Goal: Transaction & Acquisition: Download file/media

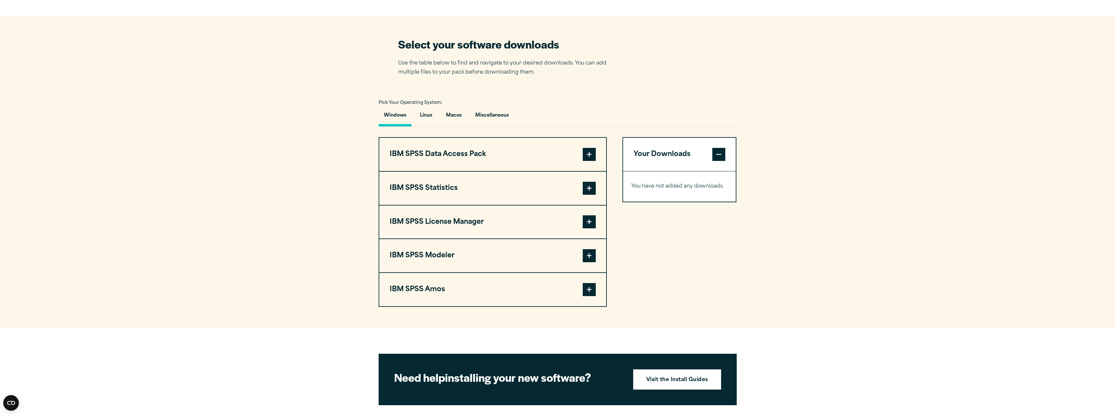
scroll to position [391, 0]
click at [587, 222] on span at bounding box center [589, 221] width 13 height 13
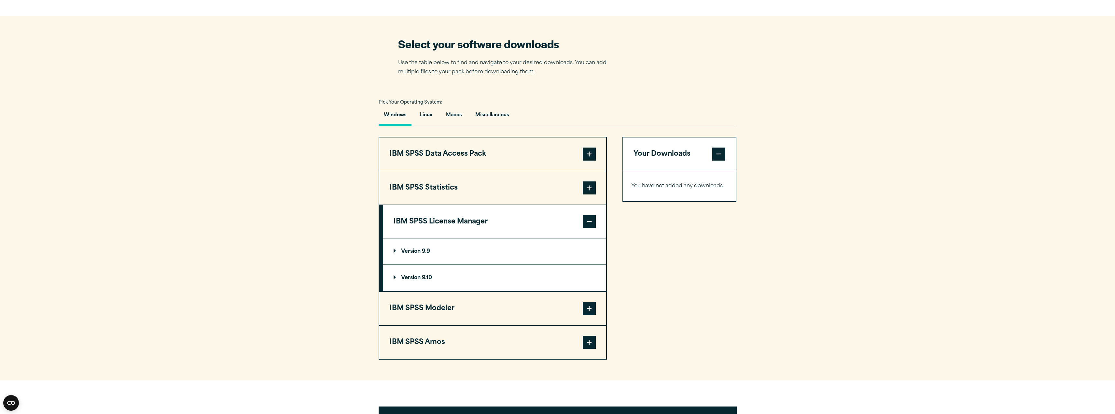
click at [436, 278] on summary "Version 9.10" at bounding box center [494, 278] width 223 height 26
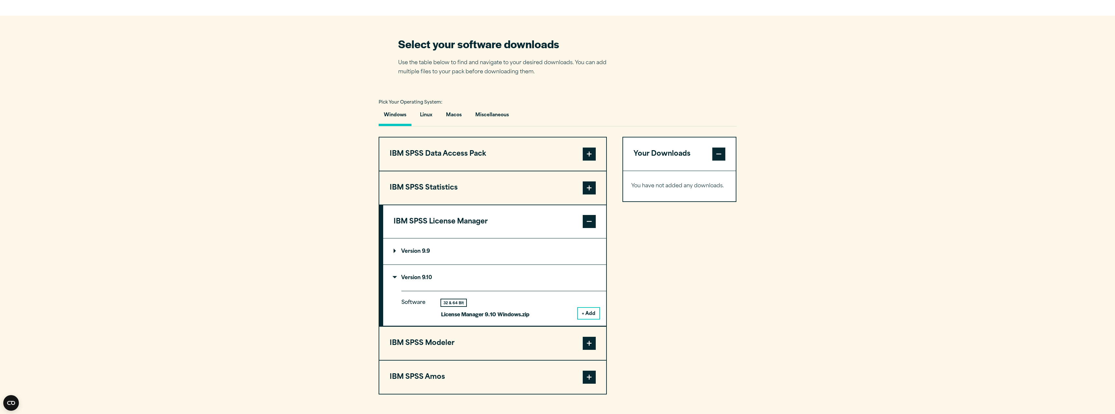
click at [431, 277] on p "Version 9.10" at bounding box center [413, 277] width 38 height 5
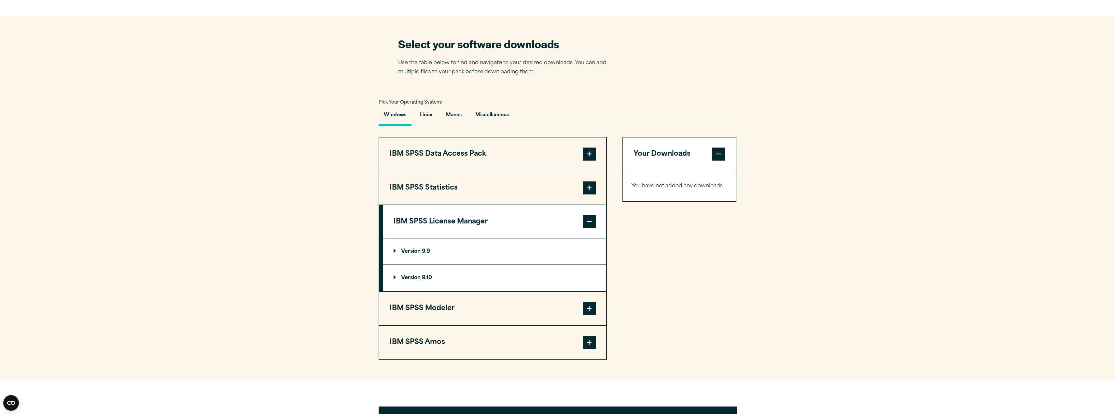
click at [425, 254] on p "Version 9.9" at bounding box center [412, 251] width 36 height 5
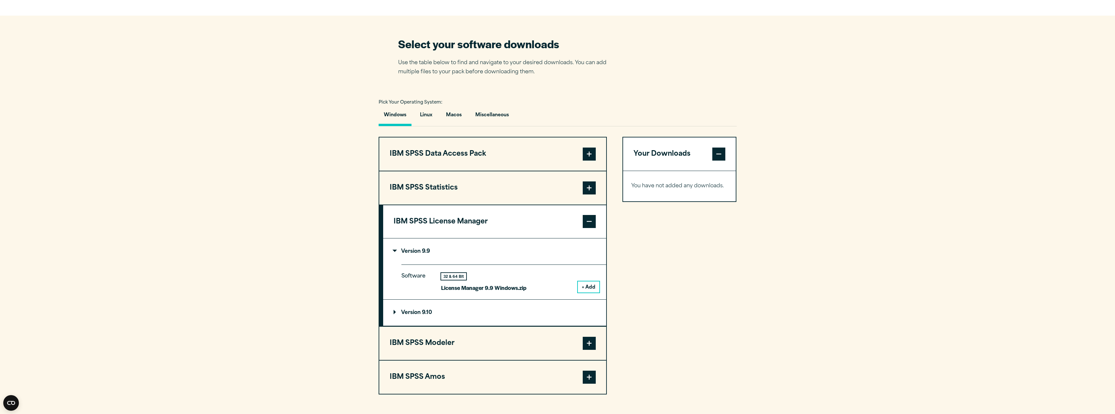
click at [592, 286] on button "+ Add" at bounding box center [588, 286] width 21 height 11
click at [678, 212] on button "Download 1 Items" at bounding box center [679, 210] width 97 height 20
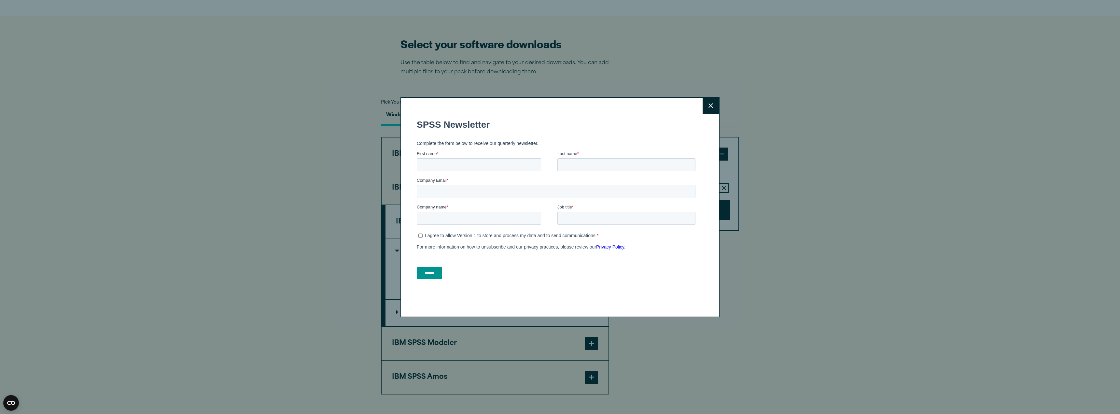
click at [708, 101] on button "Close" at bounding box center [710, 106] width 16 height 16
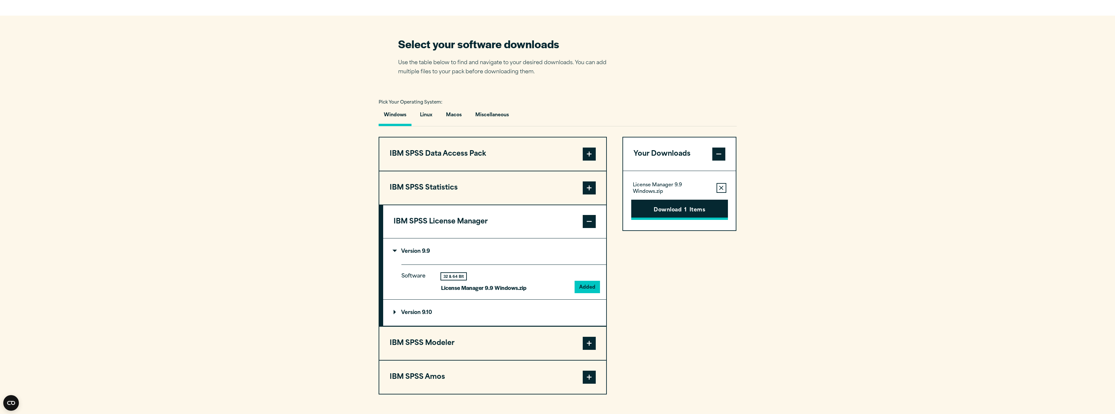
click at [657, 209] on button "Download 1 Items" at bounding box center [679, 210] width 97 height 20
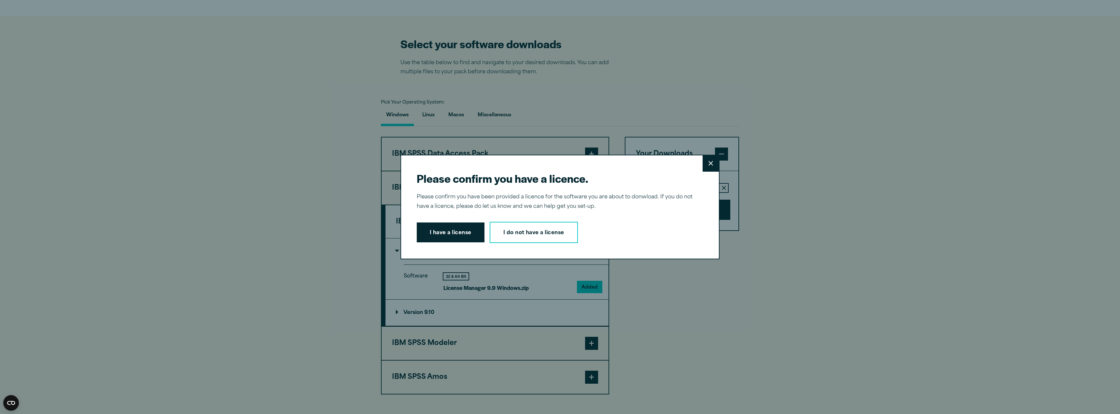
click at [703, 166] on button "Close" at bounding box center [710, 163] width 16 height 16
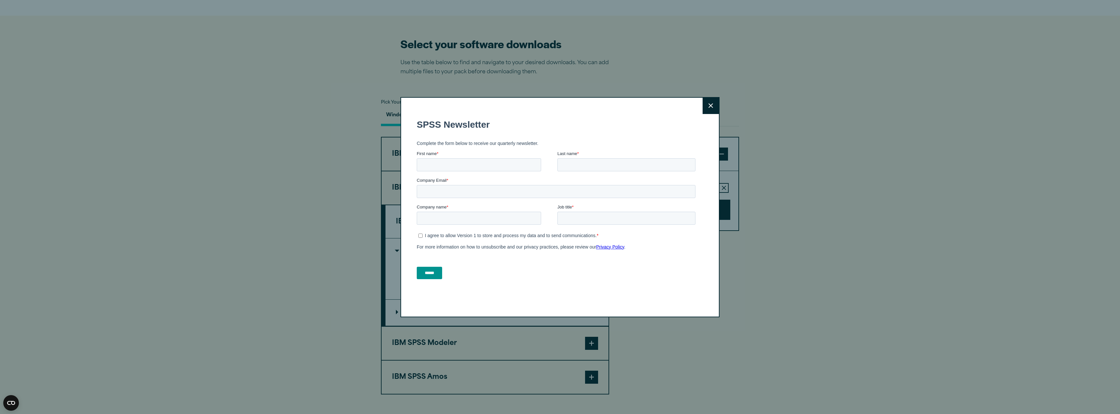
click at [708, 101] on button "Close" at bounding box center [710, 106] width 16 height 16
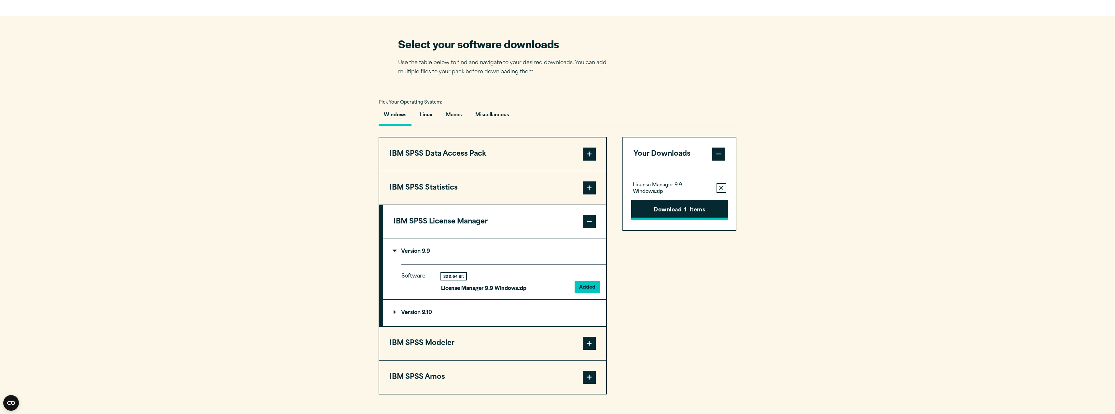
click at [691, 213] on button "Download 1 Items" at bounding box center [679, 210] width 97 height 20
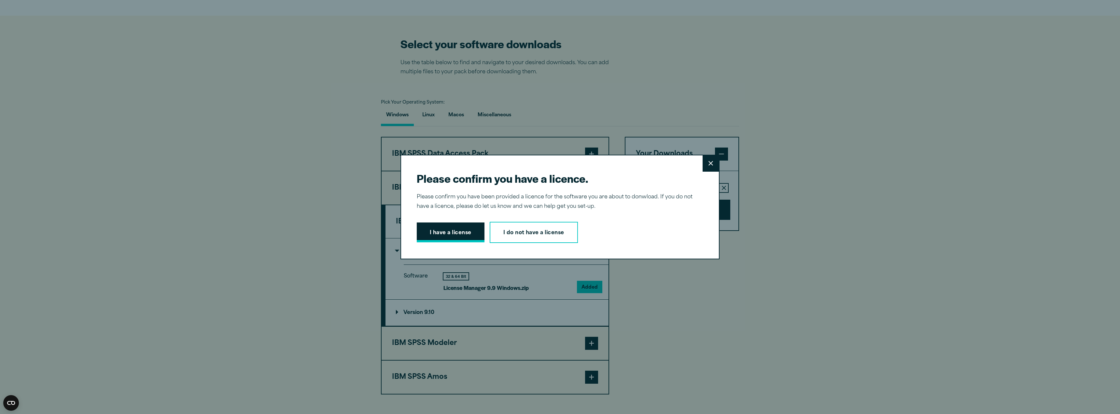
click at [446, 239] on button "I have a license" at bounding box center [451, 232] width 68 height 20
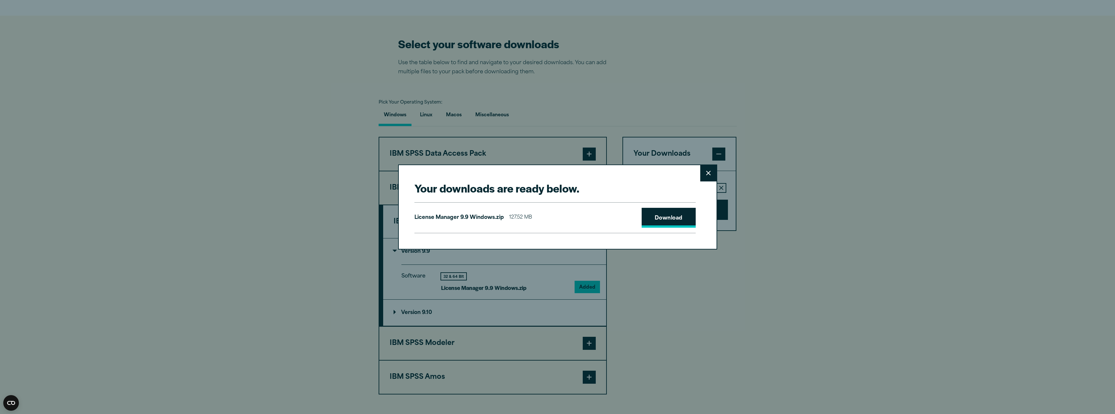
click at [676, 216] on link "Download" at bounding box center [669, 218] width 54 height 20
click at [711, 172] on button "Close" at bounding box center [708, 173] width 16 height 16
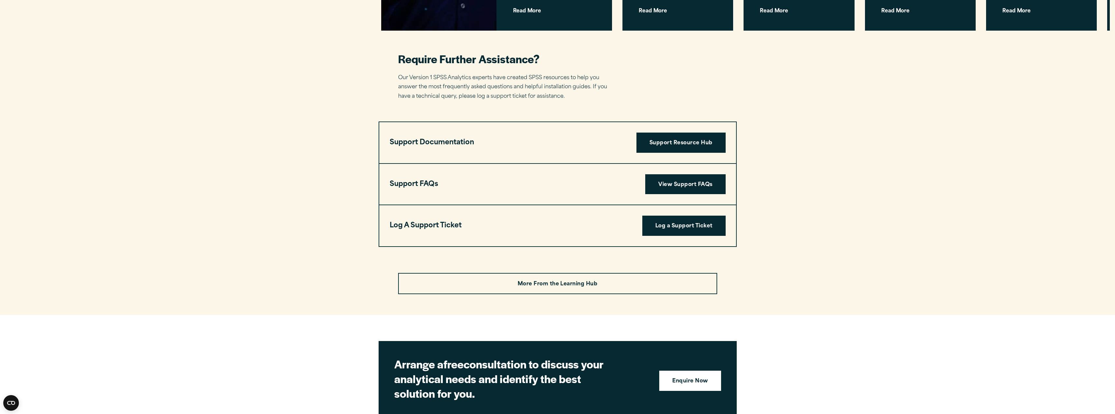
scroll to position [1956, 0]
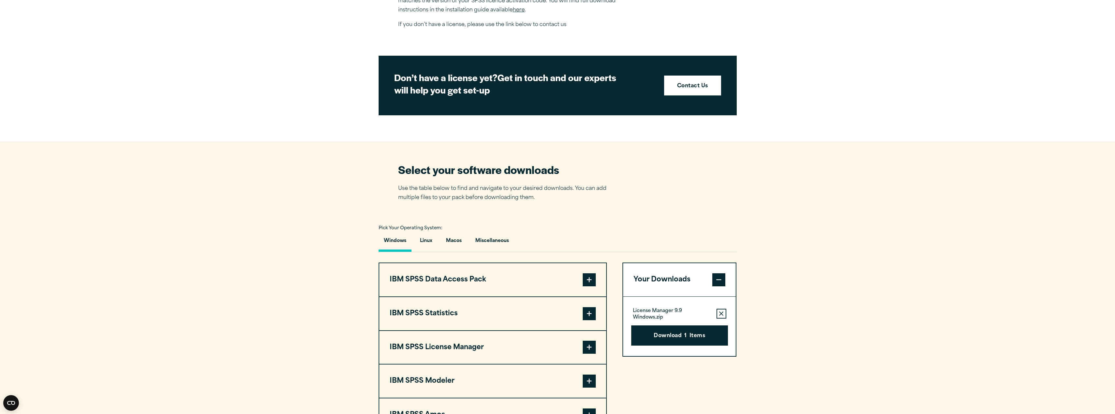
scroll to position [358, 0]
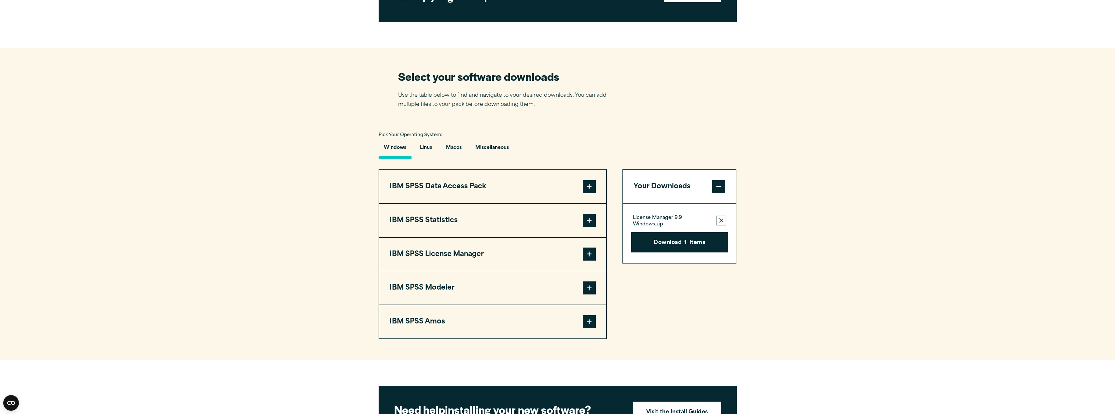
click at [589, 222] on span at bounding box center [589, 220] width 13 height 13
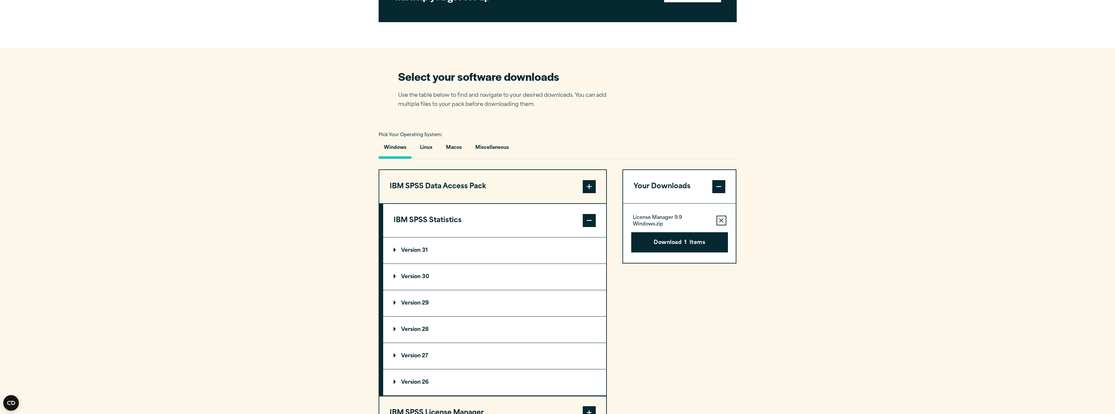
click at [394, 250] on p "Version 31" at bounding box center [411, 250] width 34 height 5
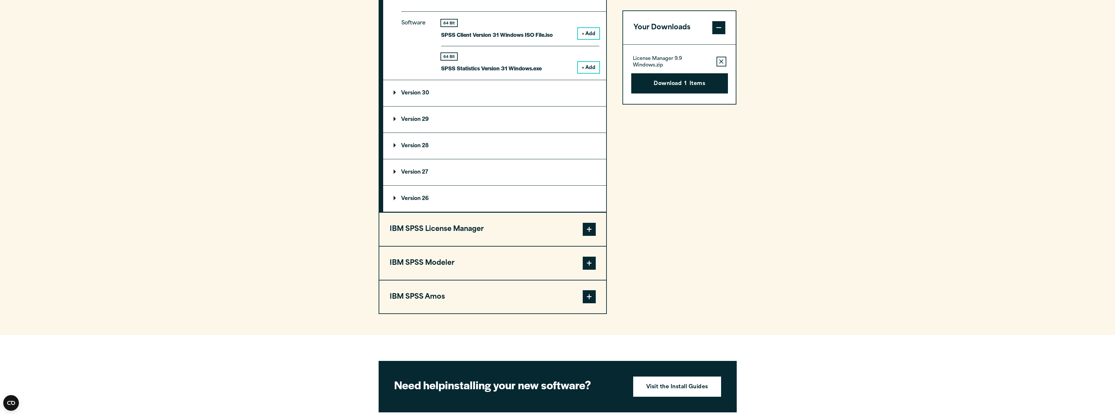
scroll to position [618, 0]
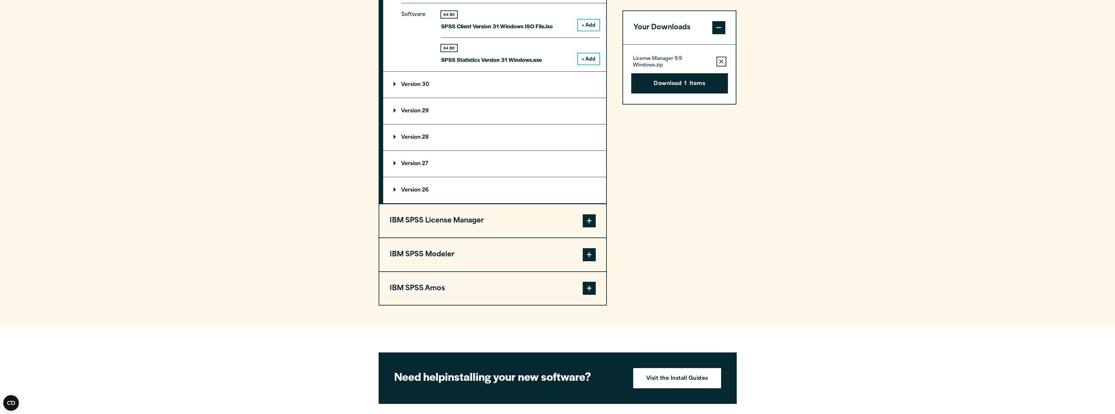
click at [592, 223] on span at bounding box center [589, 220] width 13 height 13
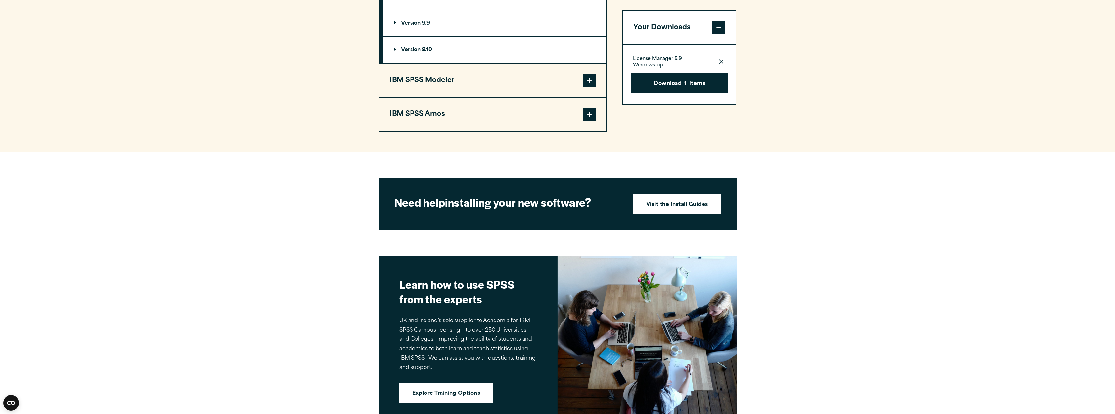
scroll to position [391, 0]
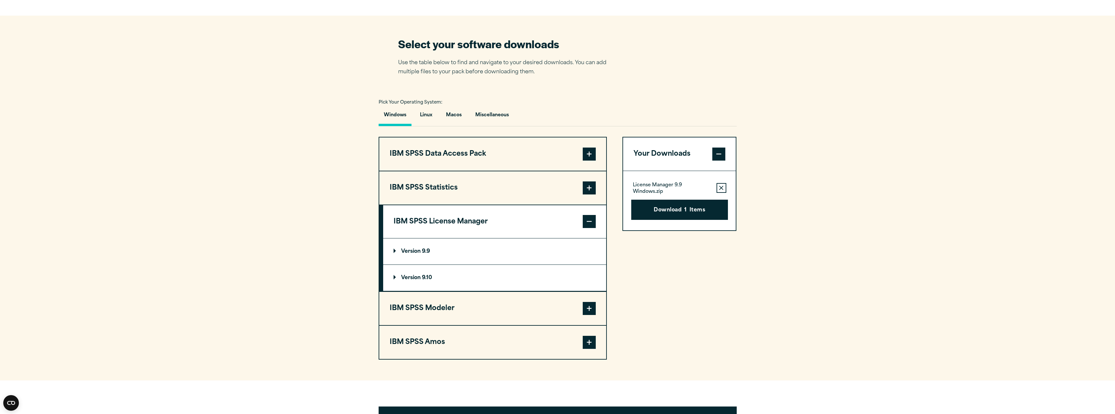
click at [396, 272] on summary "Version 9.10" at bounding box center [494, 278] width 223 height 26
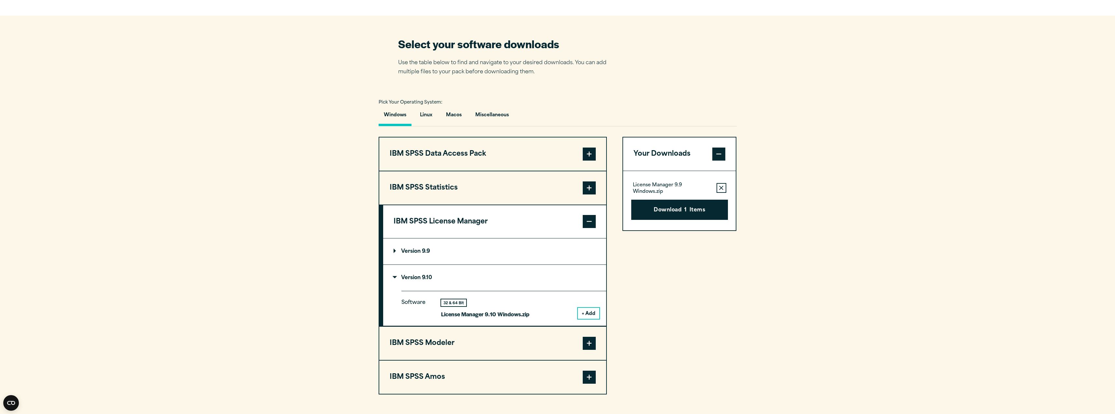
click at [395, 249] on p "Version 9.9" at bounding box center [412, 251] width 36 height 5
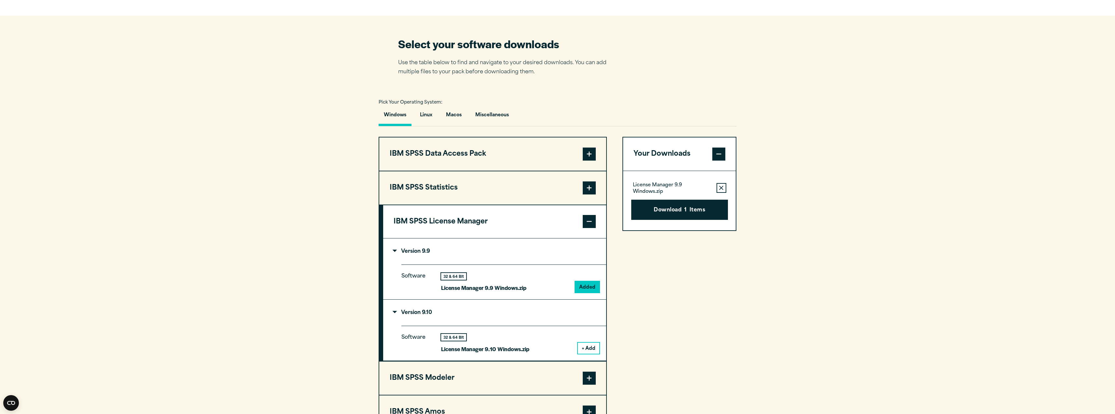
click at [752, 333] on section "Select your software downloads Use the table below to find and navigate to your…" at bounding box center [557, 233] width 1115 height 434
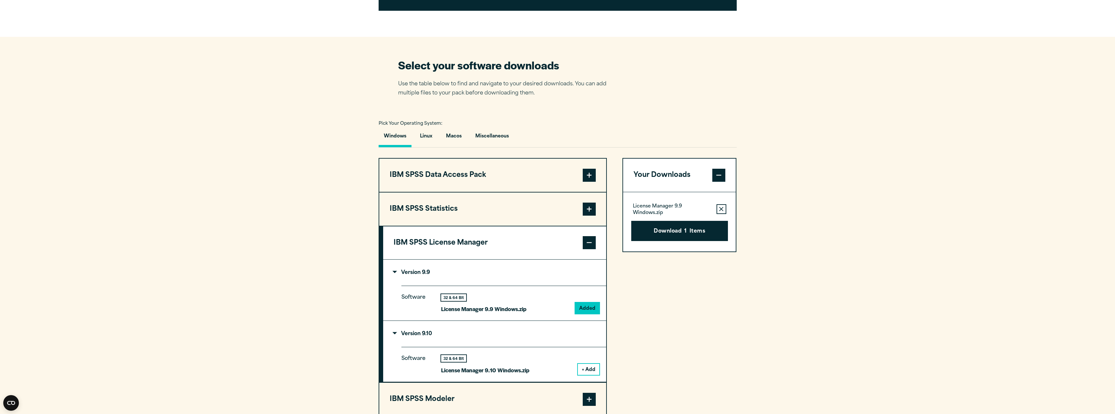
scroll to position [358, 0]
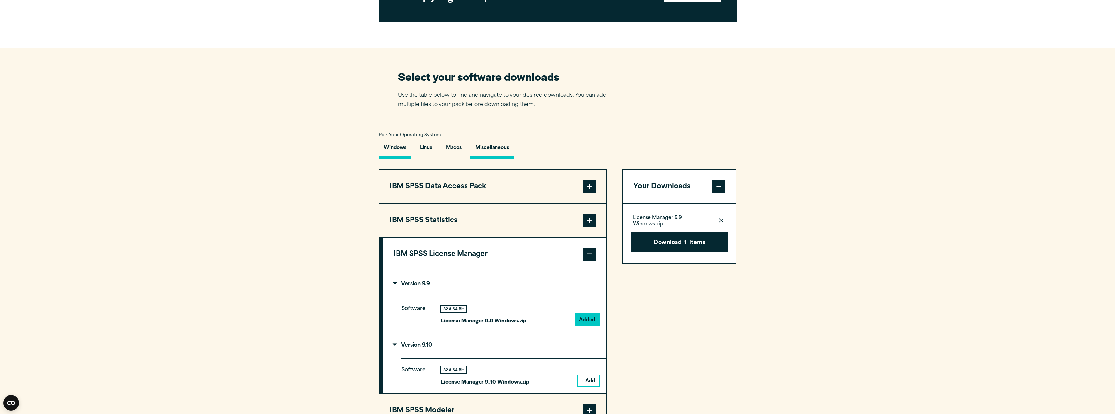
click at [483, 148] on button "Miscellaneous" at bounding box center [492, 149] width 44 height 19
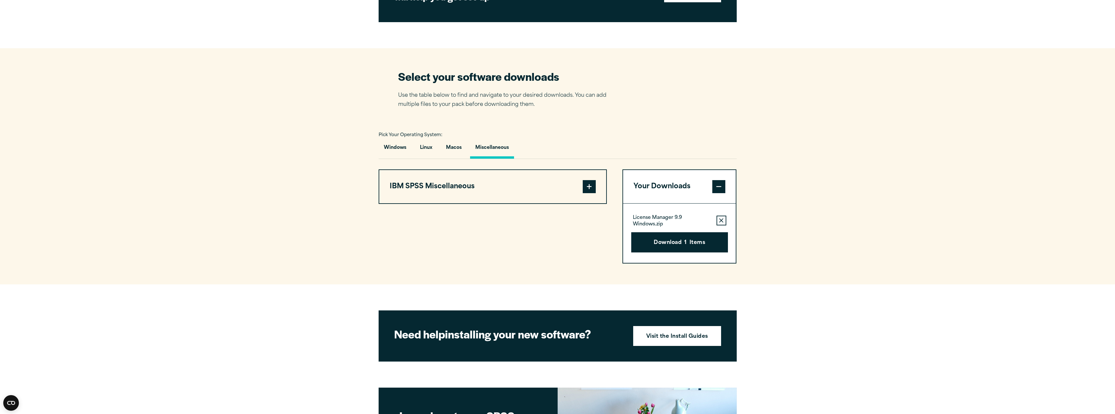
click at [462, 184] on button "IBM SPSS Miscellaneous" at bounding box center [492, 186] width 227 height 33
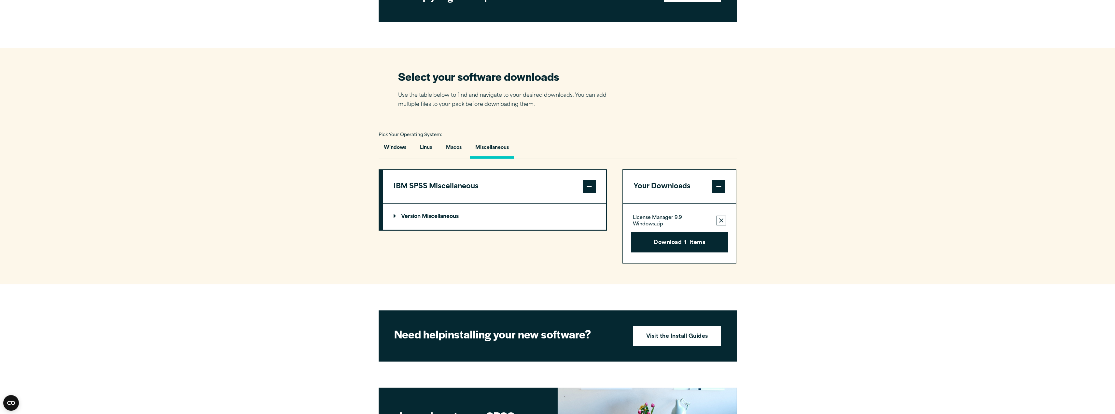
click at [399, 225] on summary "Version Miscellaneous" at bounding box center [494, 216] width 223 height 26
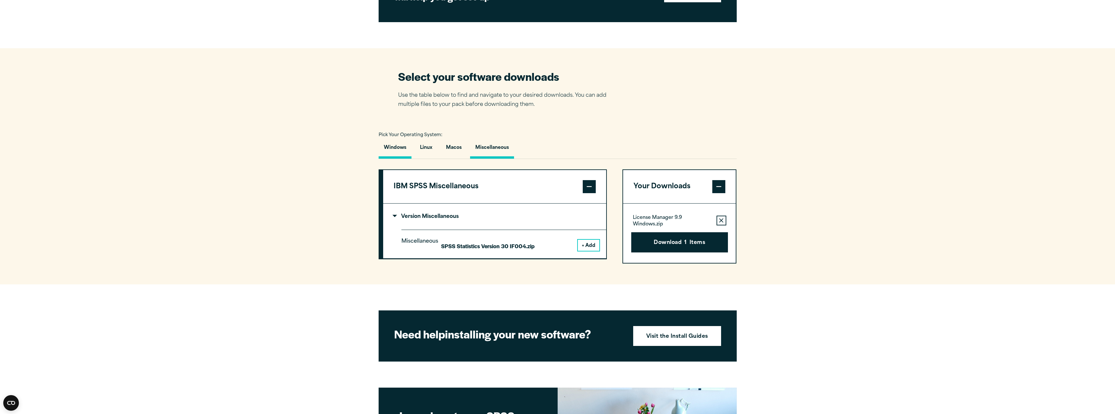
click at [402, 145] on button "Windows" at bounding box center [395, 149] width 33 height 19
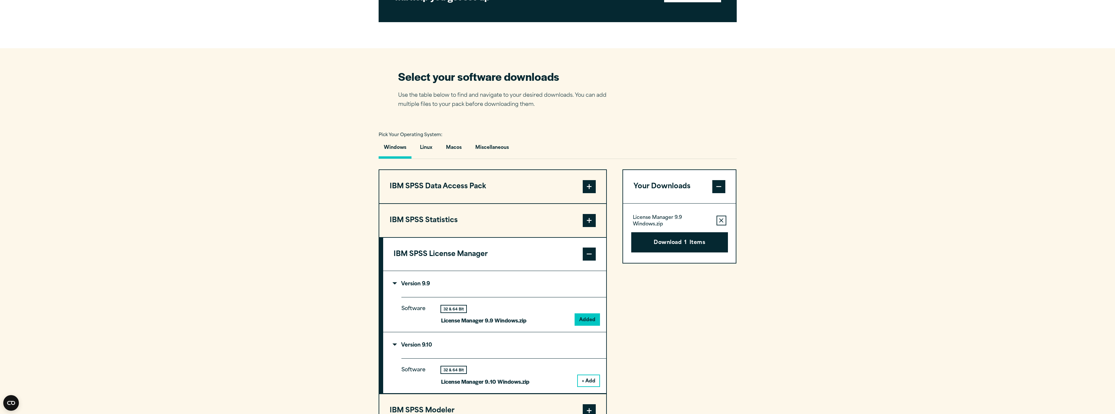
scroll to position [553, 0]
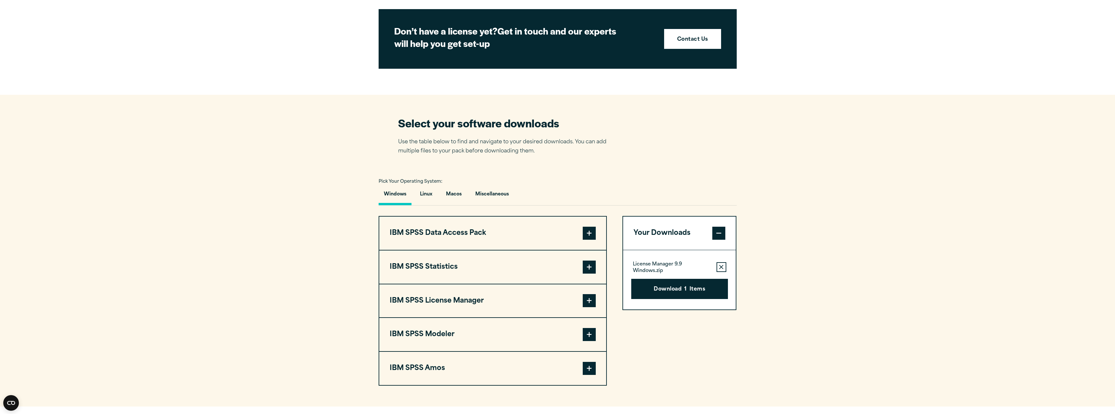
scroll to position [326, 0]
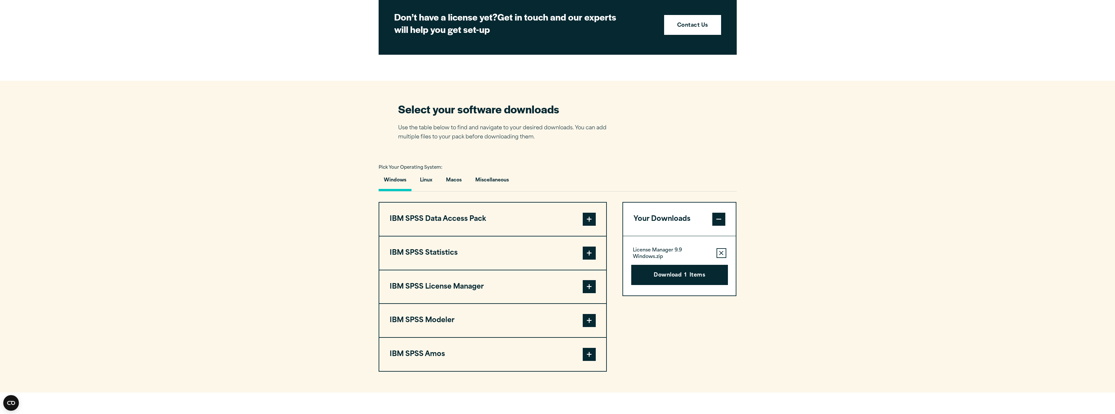
click at [586, 287] on span at bounding box center [589, 286] width 13 height 13
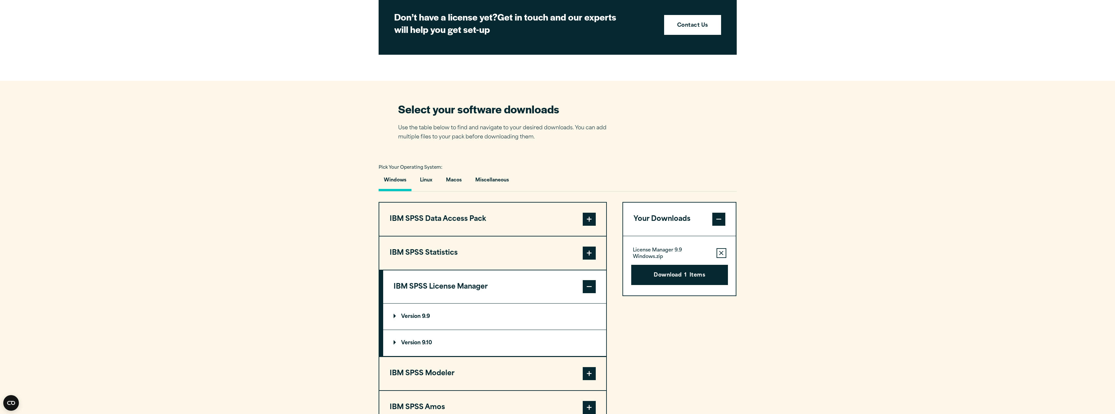
click at [395, 317] on p "Version 9.9" at bounding box center [412, 316] width 36 height 5
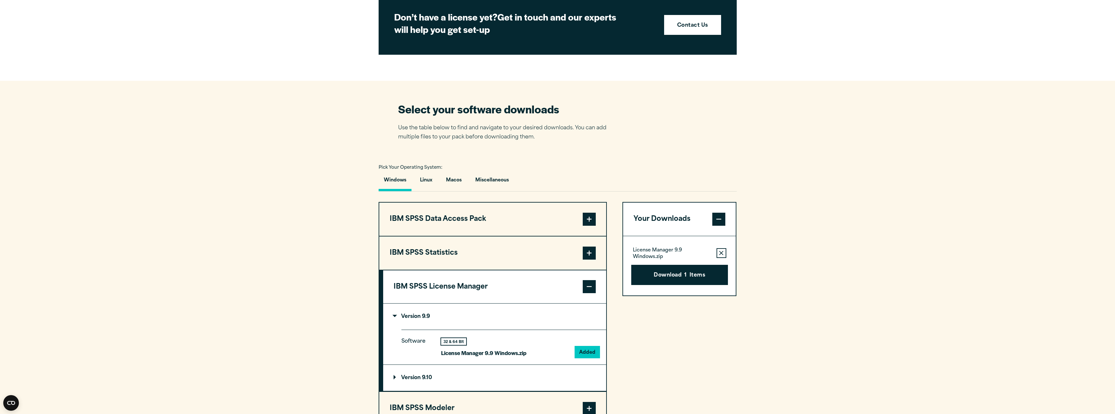
click at [394, 317] on p "Version 9.9" at bounding box center [412, 316] width 36 height 5
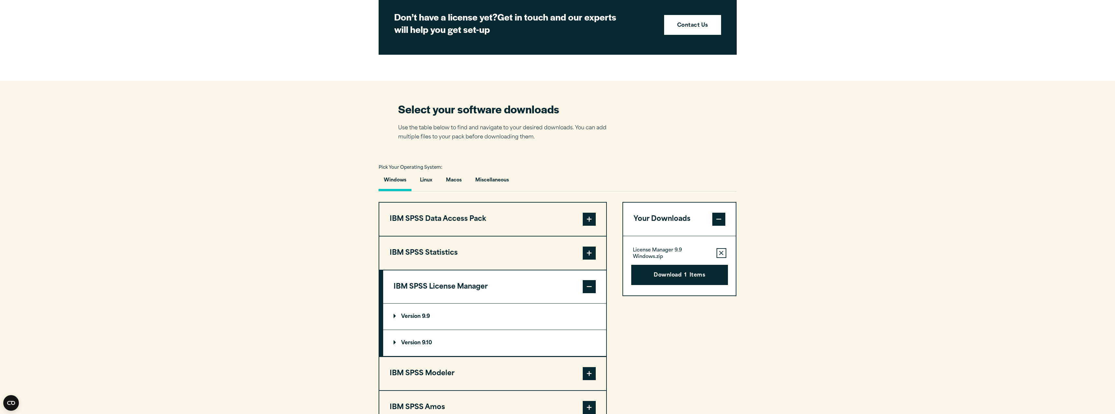
click at [390, 345] on summary "Version 9.10" at bounding box center [494, 343] width 223 height 26
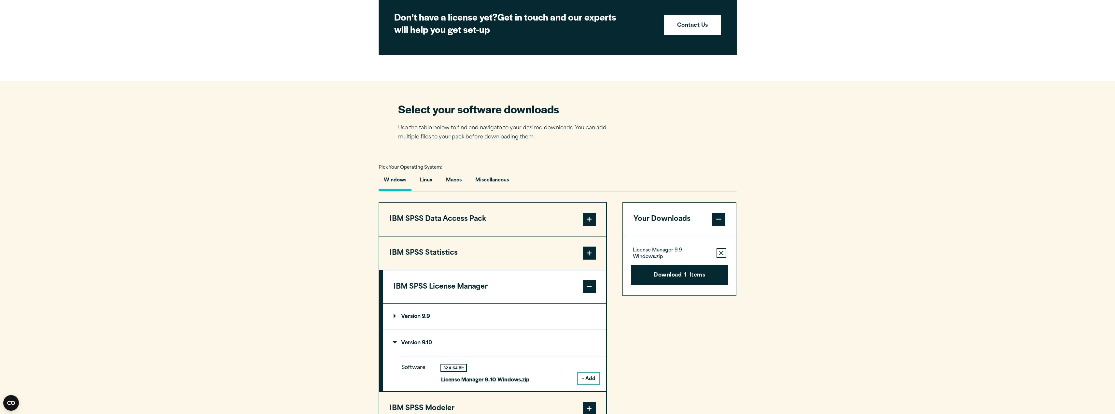
click at [727, 251] on div "License Manager 9.9 Windows.zip Remove this item from your software download li…" at bounding box center [679, 252] width 97 height 13
click at [723, 252] on icon "button" at bounding box center [721, 253] width 4 height 5
click at [585, 380] on button "+ Add" at bounding box center [588, 378] width 21 height 11
click at [695, 273] on button "Download 1 Items" at bounding box center [679, 275] width 97 height 20
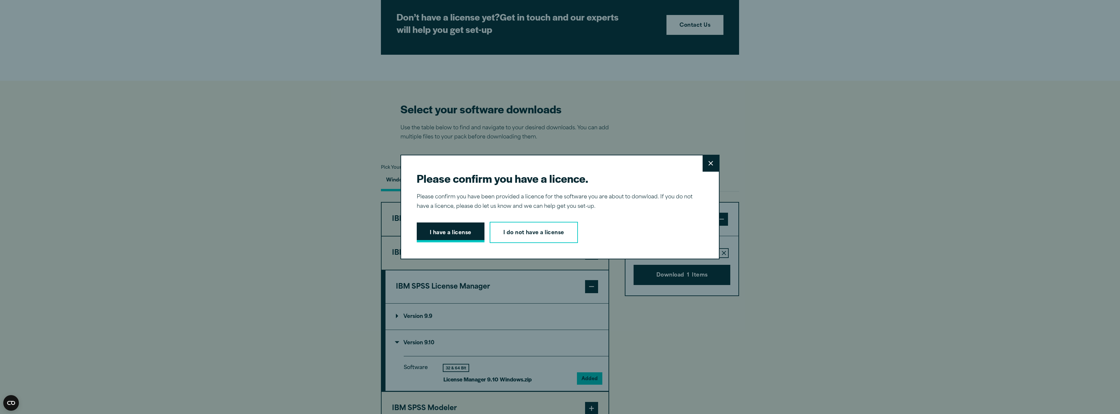
click at [454, 238] on button "I have a license" at bounding box center [451, 232] width 68 height 20
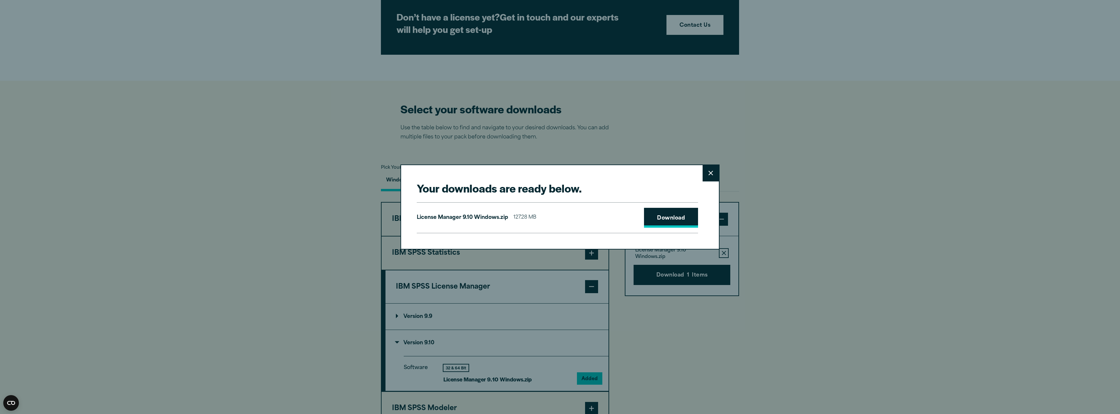
click at [652, 221] on link "Download" at bounding box center [671, 218] width 54 height 20
drag, startPoint x: 709, startPoint y: 171, endPoint x: 722, endPoint y: 164, distance: 15.0
click at [709, 171] on icon at bounding box center [710, 173] width 5 height 5
